Goal: Task Accomplishment & Management: Manage account settings

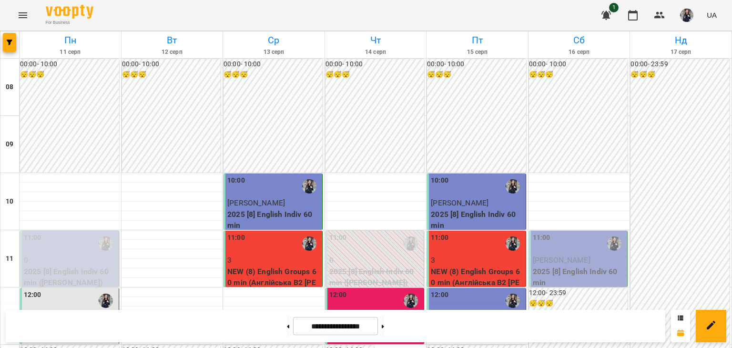
scroll to position [143, 0]
click at [563, 233] on div "11:00" at bounding box center [579, 244] width 93 height 22
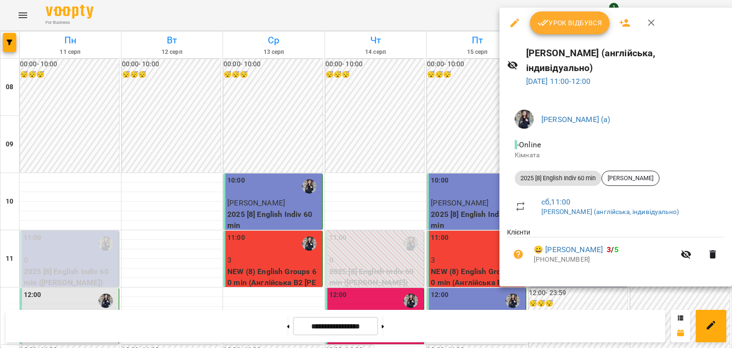
click at [566, 34] on div "Урок відбувся" at bounding box center [616, 23] width 233 height 31
click at [565, 30] on button "Урок відбувся" at bounding box center [570, 22] width 80 height 23
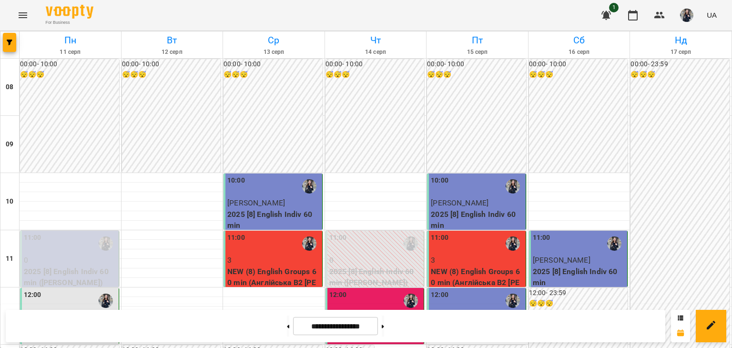
scroll to position [48, 0]
click at [384, 323] on button at bounding box center [383, 326] width 2 height 21
type input "**********"
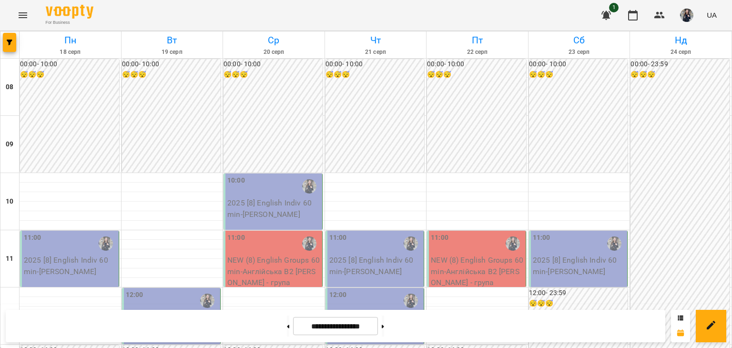
scroll to position [0, 0]
click at [689, 18] on img "button" at bounding box center [686, 15] width 13 height 13
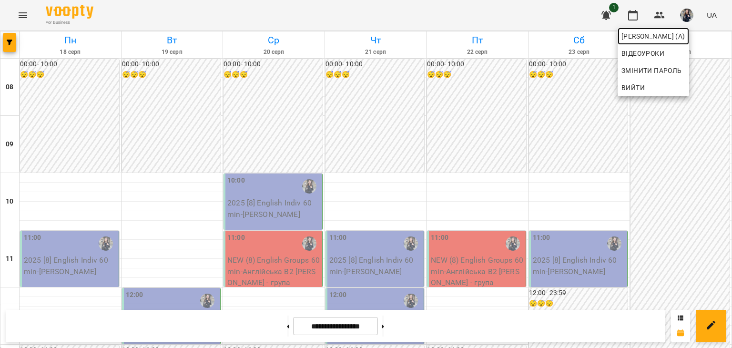
click at [682, 39] on span "[PERSON_NAME] (а)" at bounding box center [654, 36] width 64 height 11
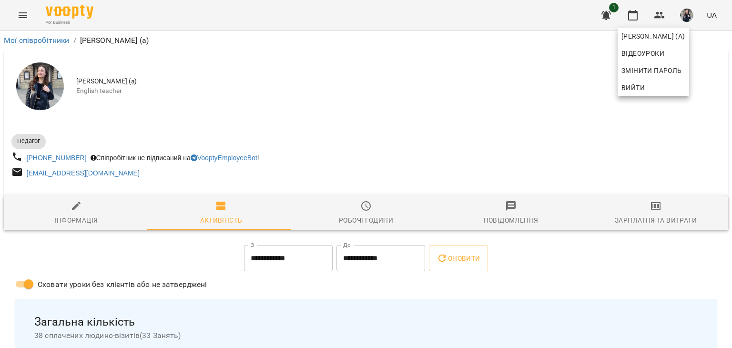
click at [496, 69] on div at bounding box center [366, 174] width 732 height 348
